Goal: Task Accomplishment & Management: Use online tool/utility

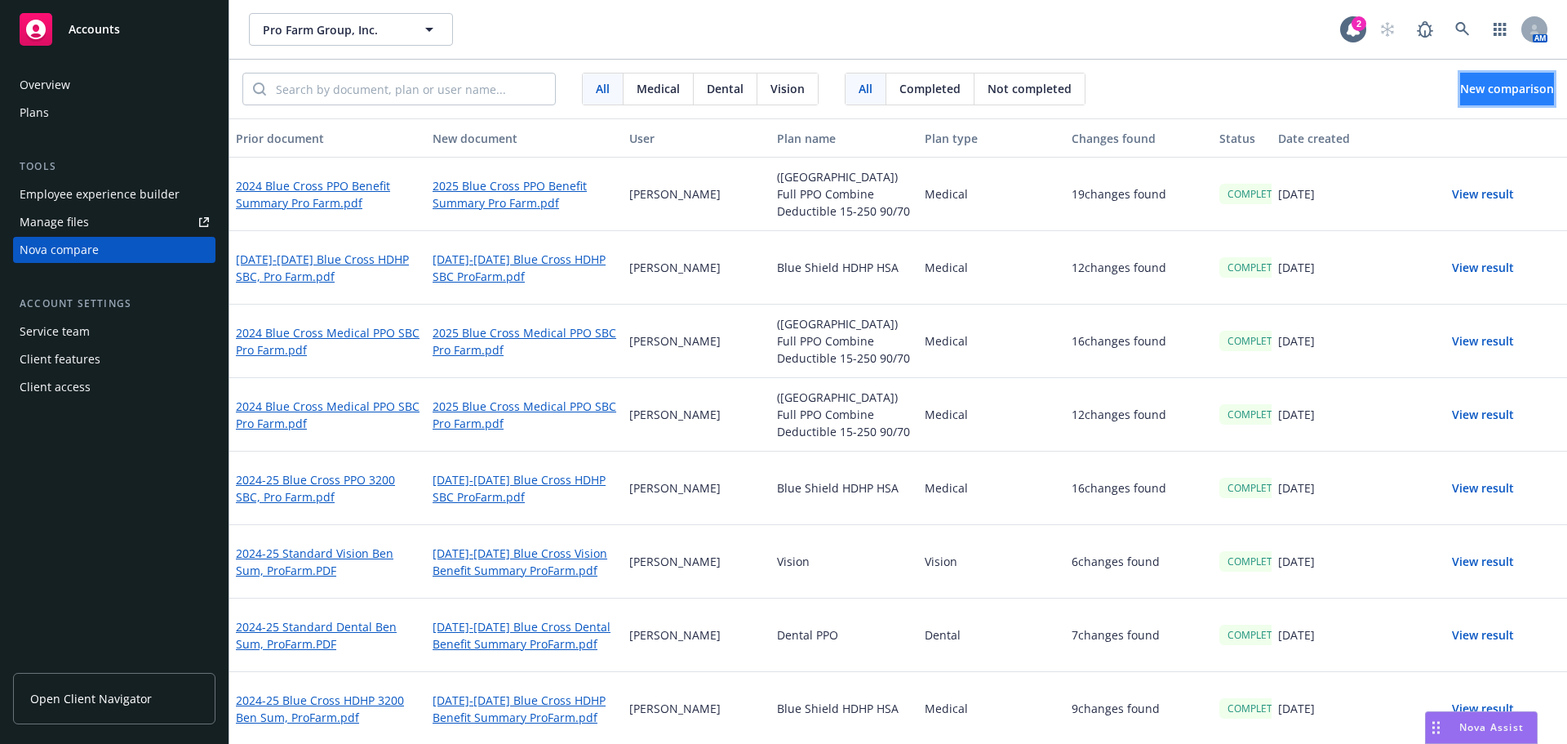
click at [1514, 84] on span "New comparison" at bounding box center [1507, 89] width 94 height 16
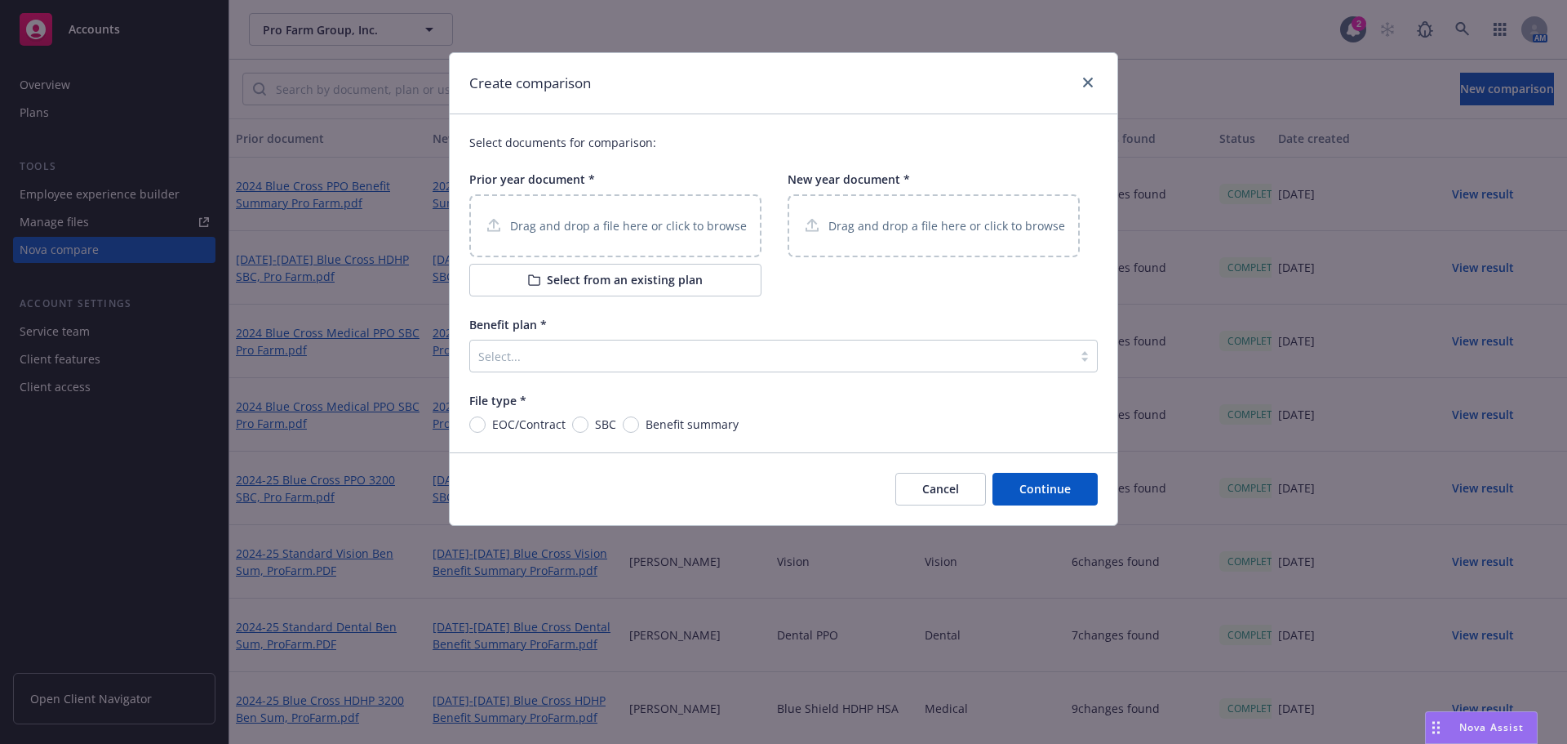
click at [675, 239] on div "Drag and drop a file here or click to browse" at bounding box center [615, 225] width 292 height 63
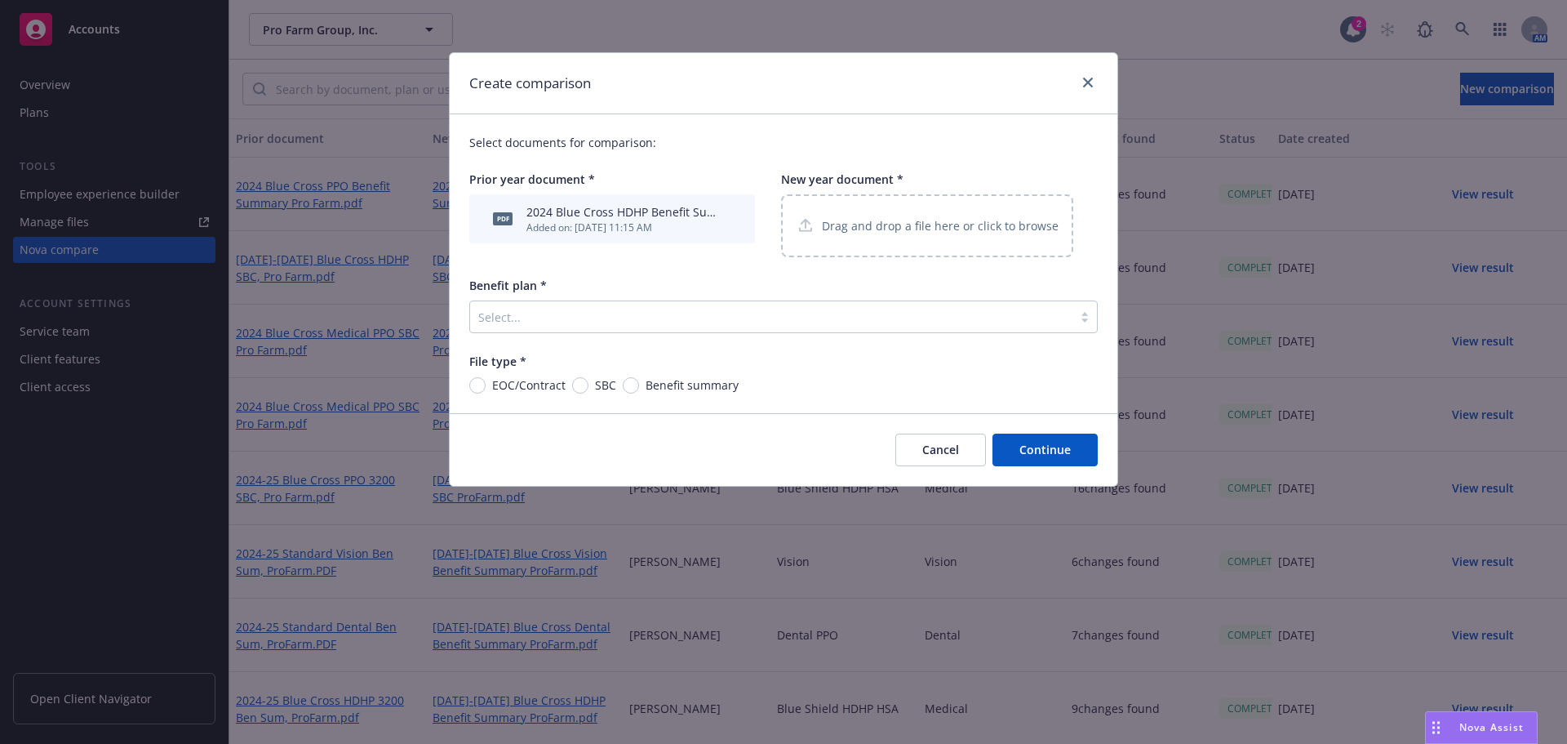
click at [862, 218] on p "Drag and drop a file here or click to browse" at bounding box center [940, 225] width 237 height 17
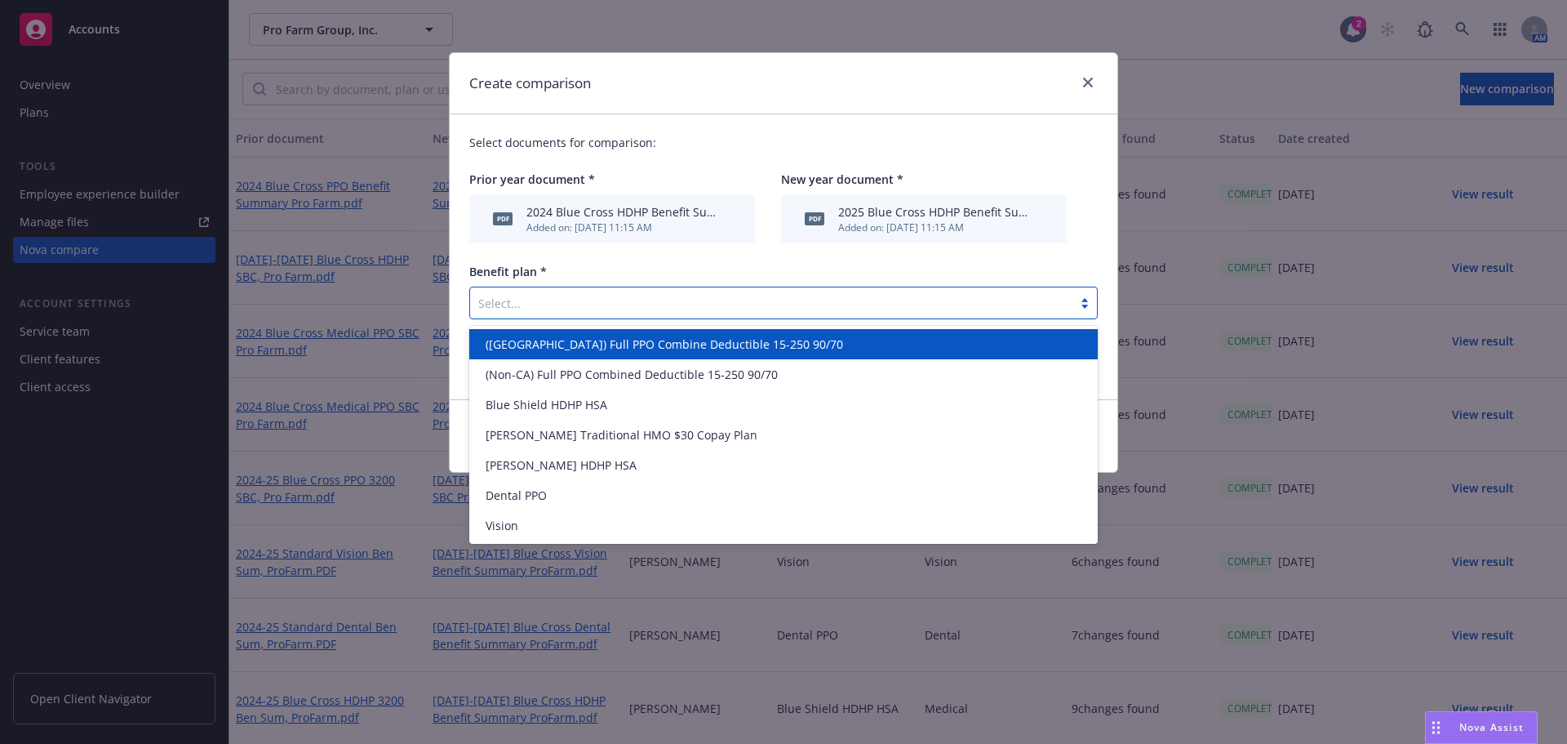
click at [562, 304] on div at bounding box center [771, 303] width 586 height 20
click at [609, 256] on div "Select documents for comparison: Prior year document * pdf 2024 Blue Cross HDHP…" at bounding box center [784, 256] width 668 height 285
click at [570, 300] on div at bounding box center [771, 303] width 586 height 20
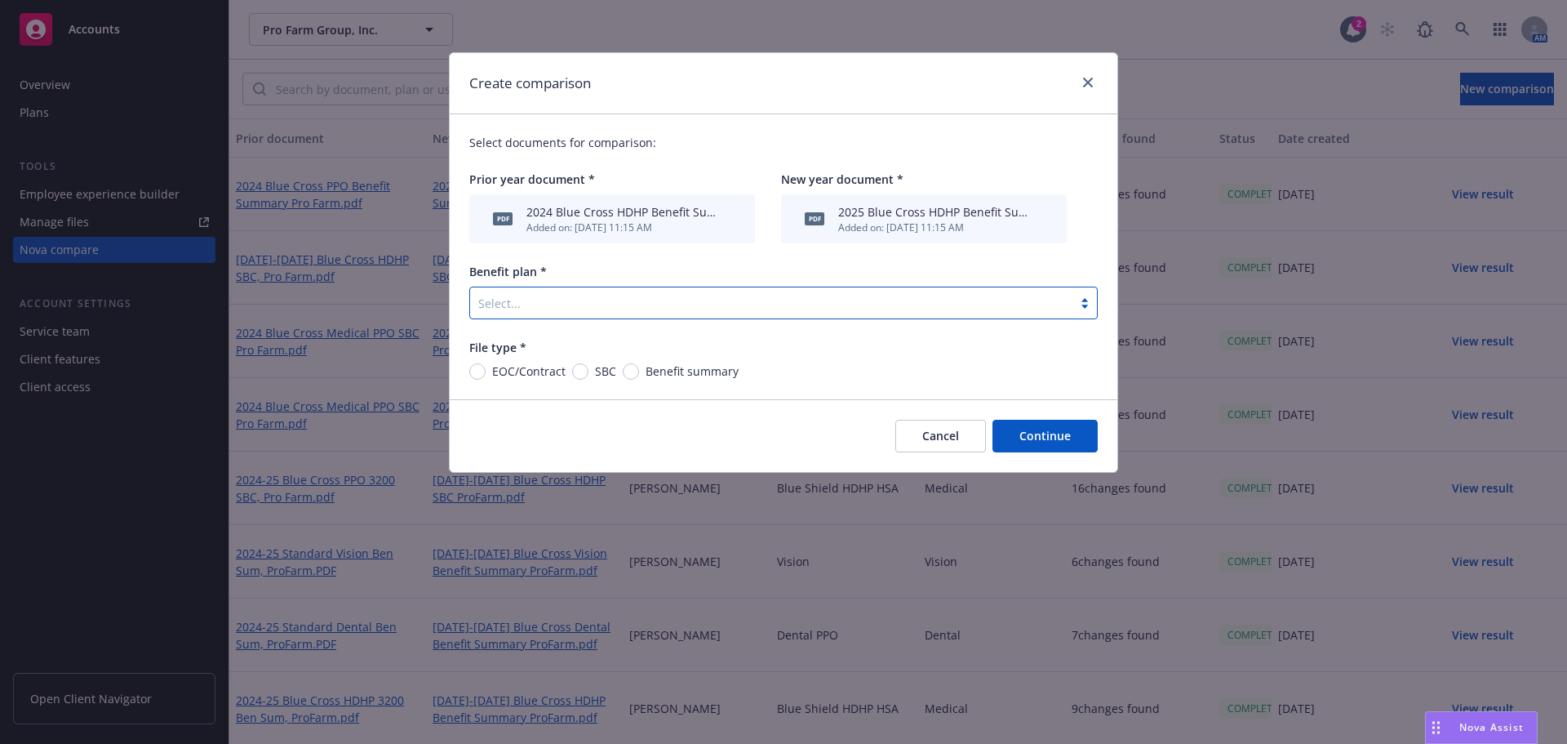
click at [570, 300] on div at bounding box center [771, 303] width 586 height 20
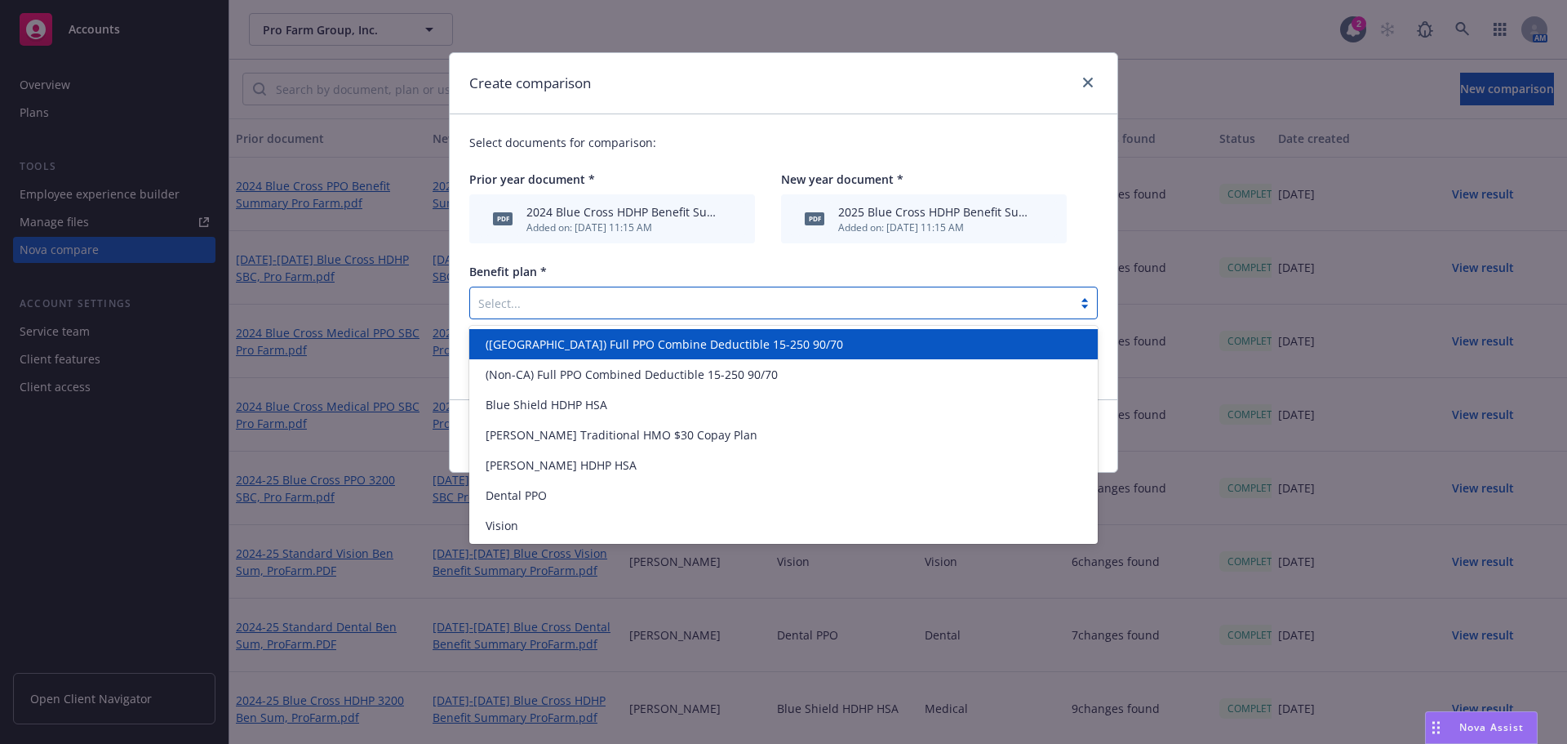
click at [570, 300] on div at bounding box center [771, 303] width 586 height 20
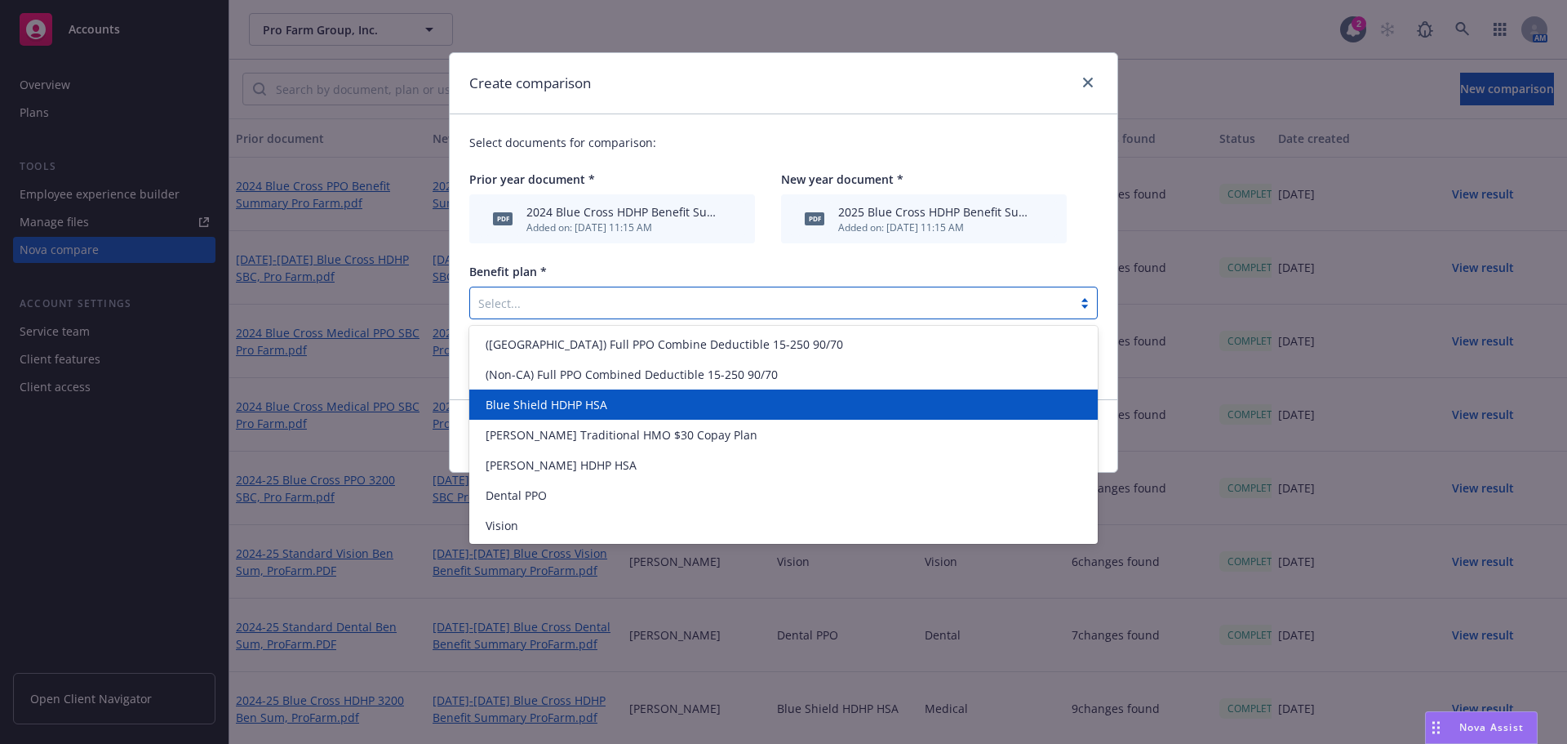
click at [540, 402] on span "Blue Shield HDHP HSA" at bounding box center [547, 404] width 122 height 17
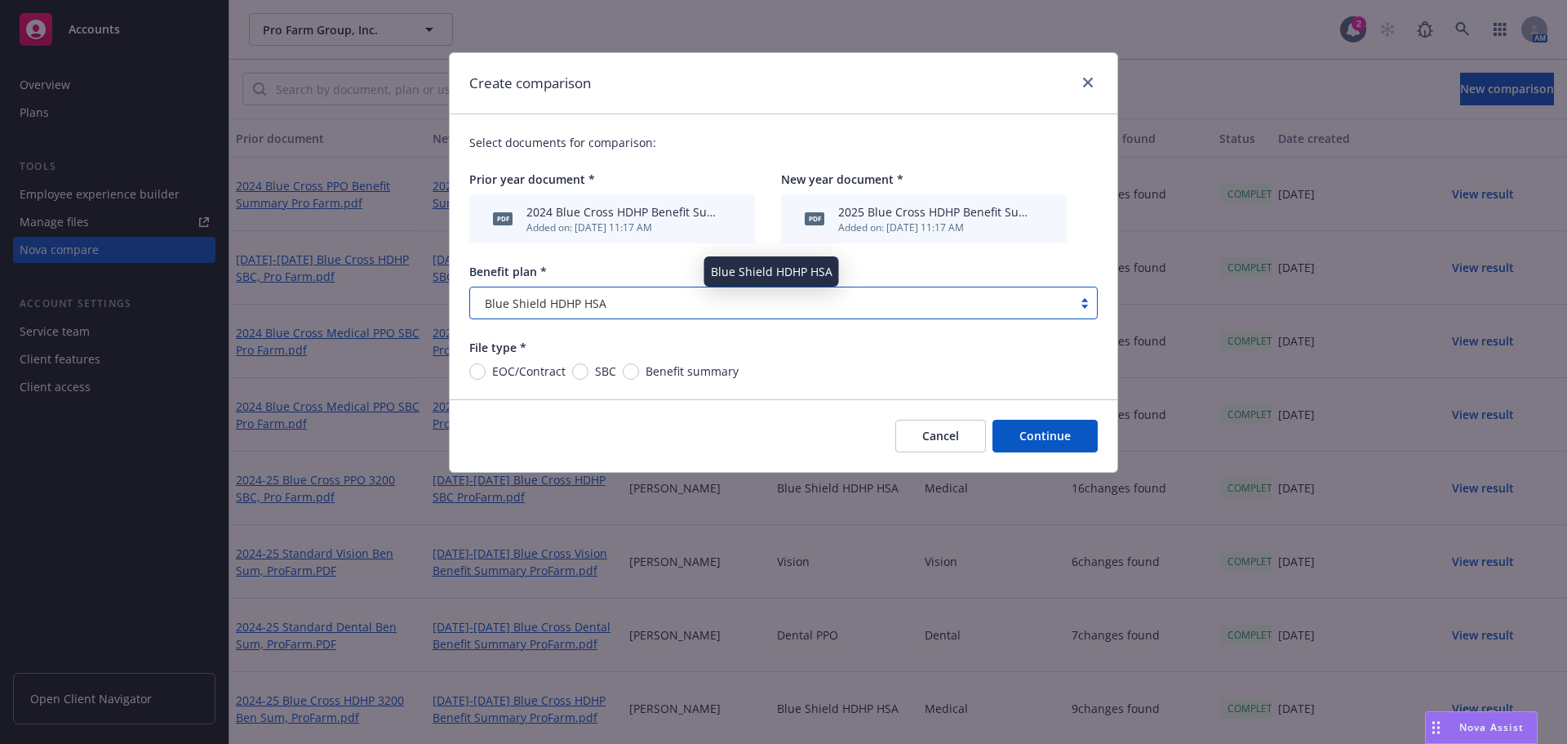
click at [491, 304] on span "Blue Shield HDHP HSA" at bounding box center [546, 303] width 122 height 17
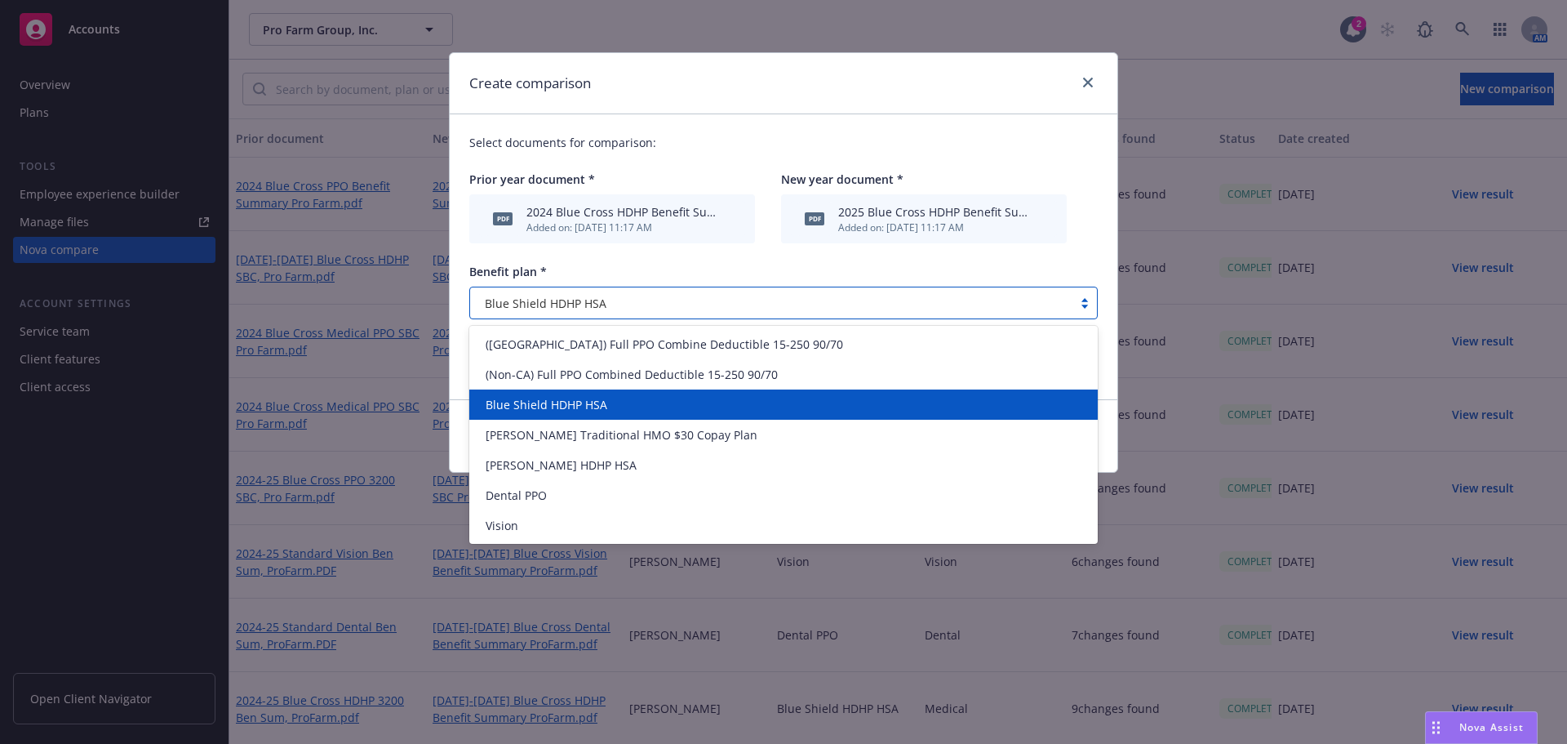
click at [539, 400] on span "Blue Shield HDHP HSA" at bounding box center [547, 404] width 122 height 17
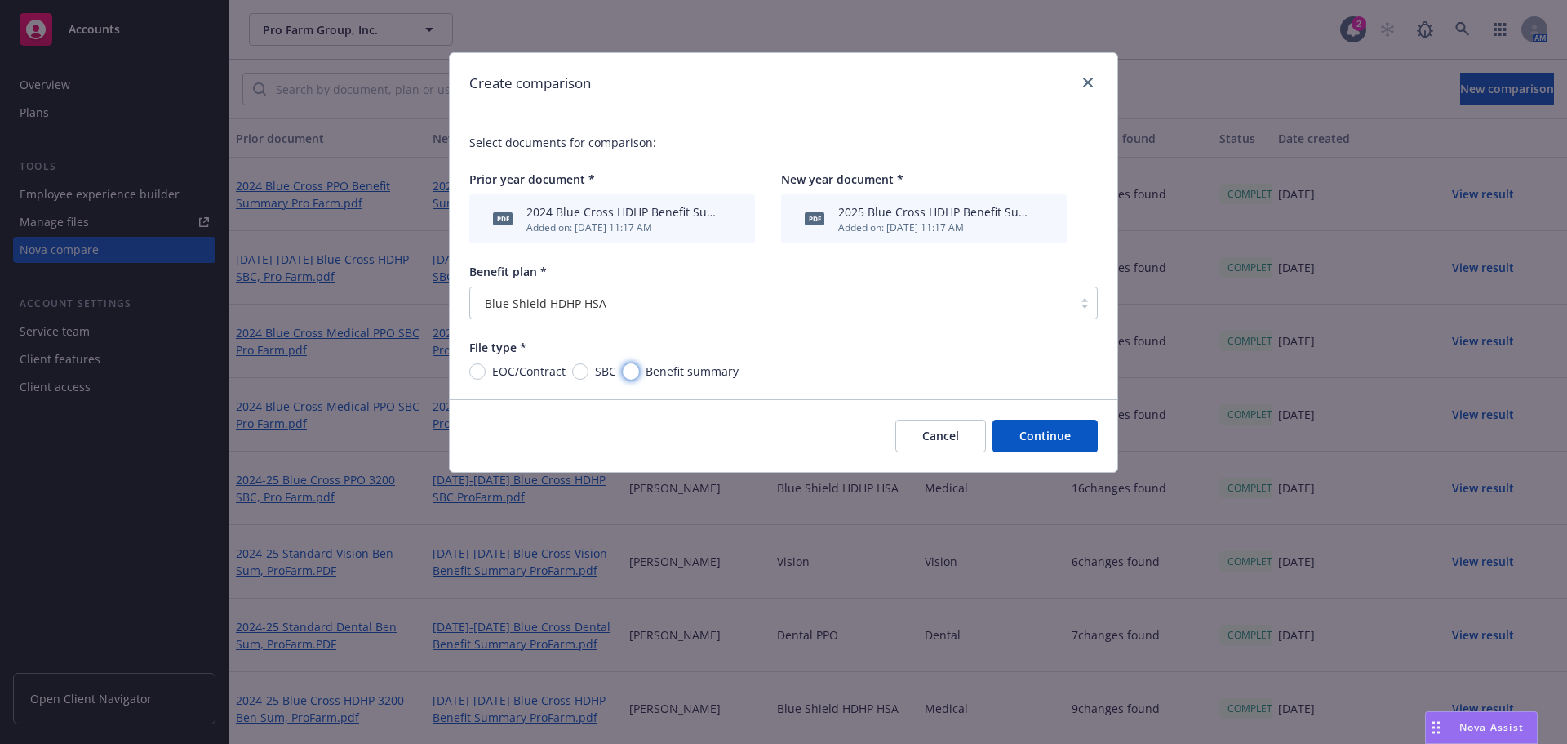
click at [632, 369] on input "Benefit summary" at bounding box center [631, 371] width 16 height 16
radio input "true"
click at [1053, 435] on button "Continue" at bounding box center [1045, 436] width 105 height 33
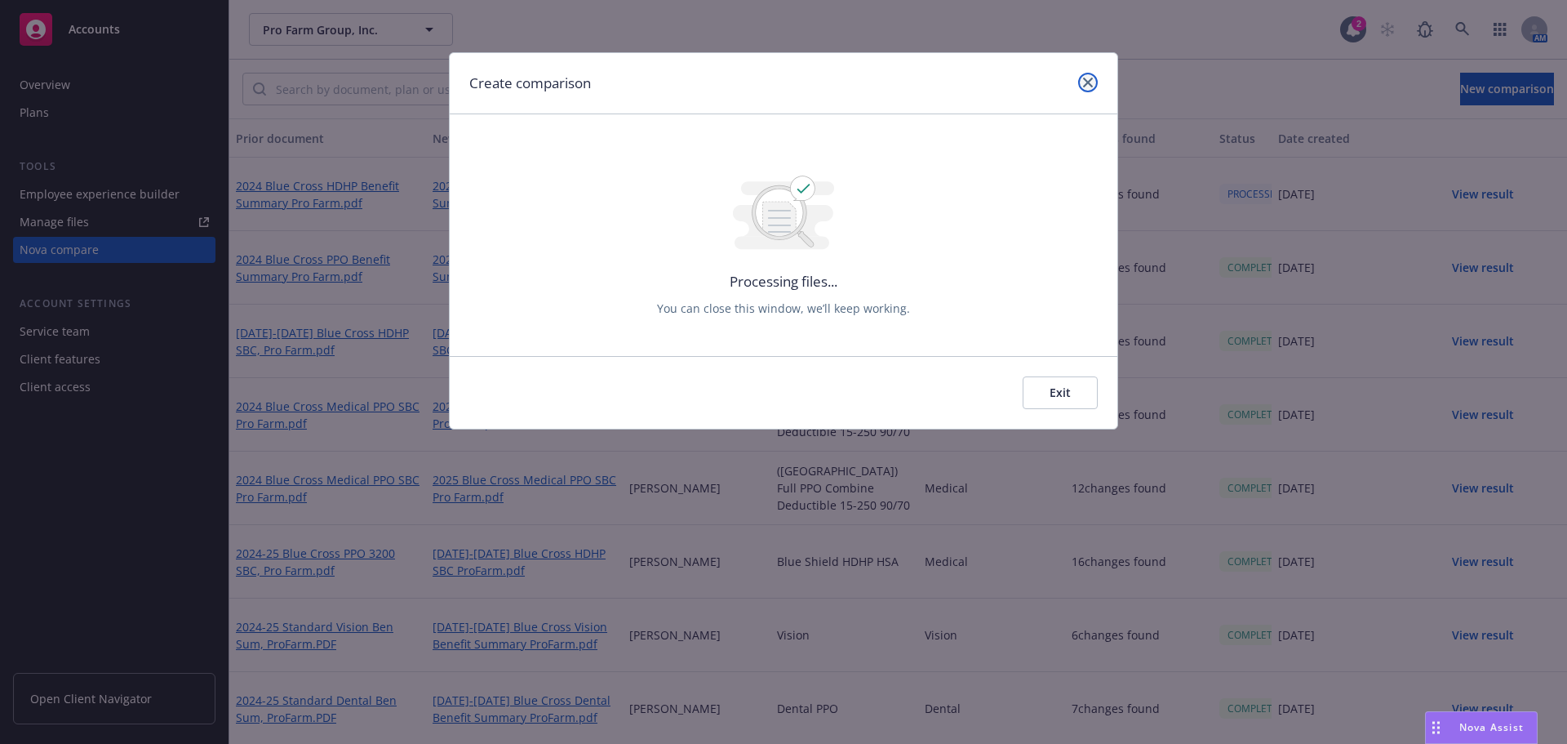
click at [1085, 83] on icon "close" at bounding box center [1088, 83] width 10 height 10
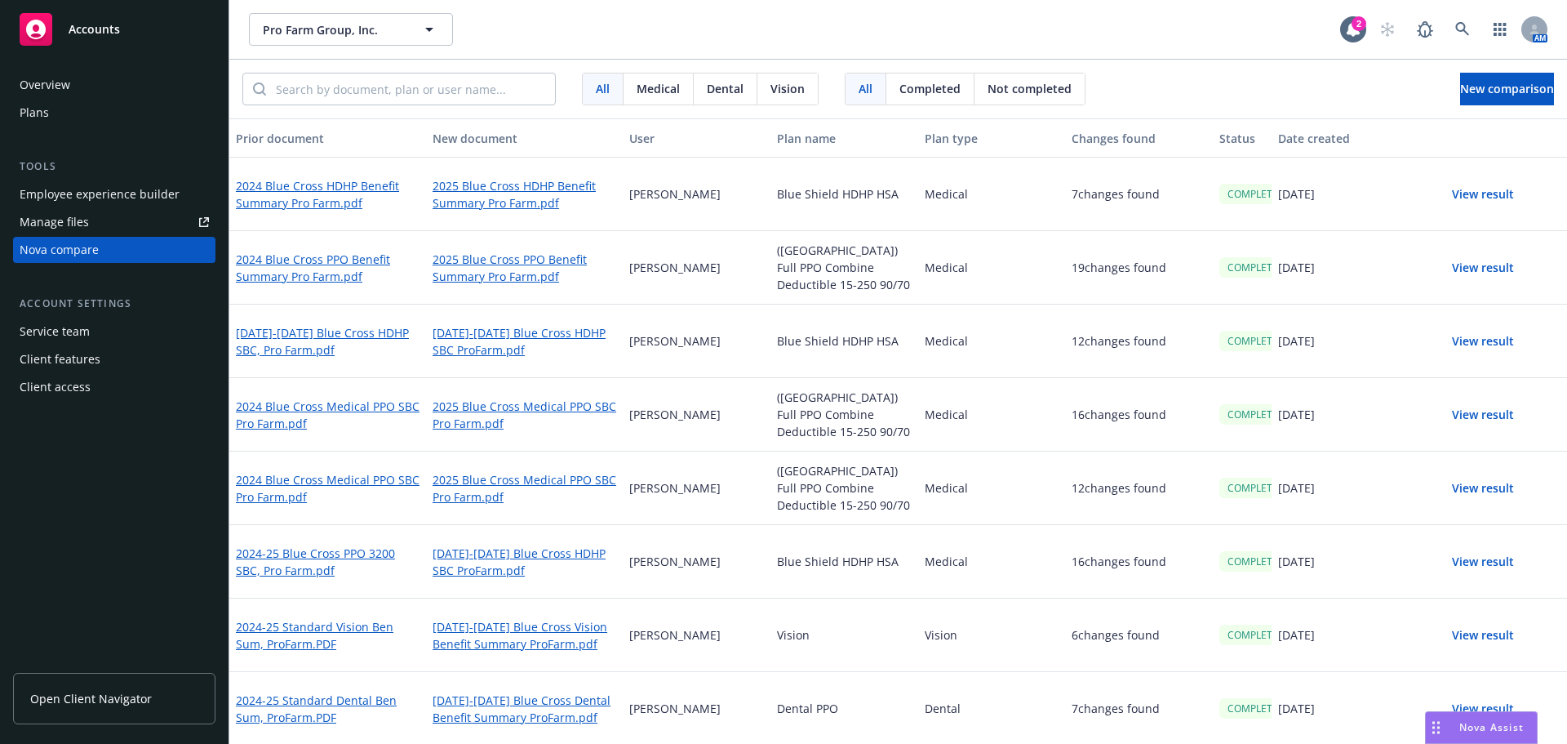
click at [1449, 197] on button "View result" at bounding box center [1483, 194] width 114 height 33
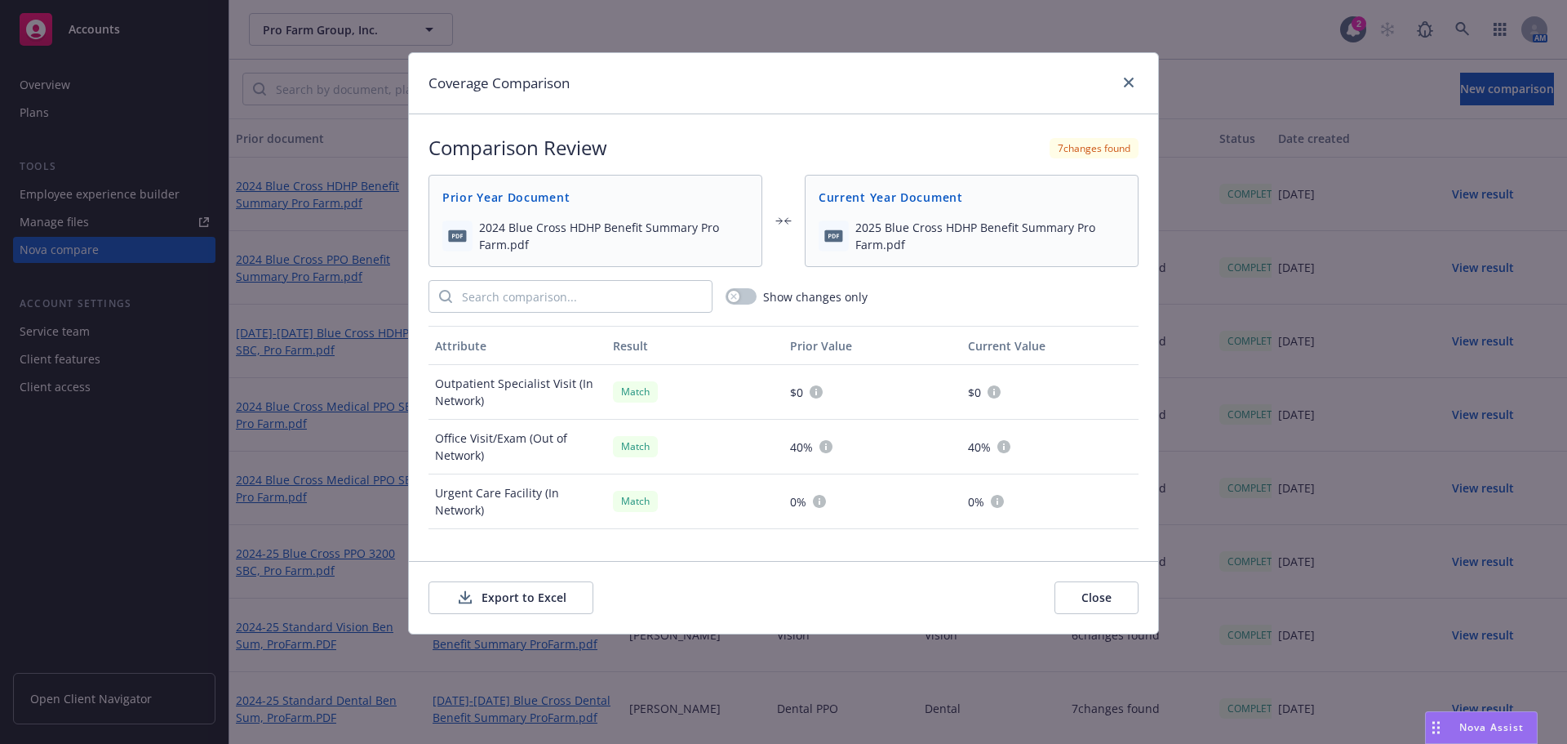
click at [503, 592] on button "Export to Excel" at bounding box center [511, 597] width 165 height 33
click at [1134, 86] on link "close" at bounding box center [1129, 83] width 20 height 20
